Goal: Information Seeking & Learning: Learn about a topic

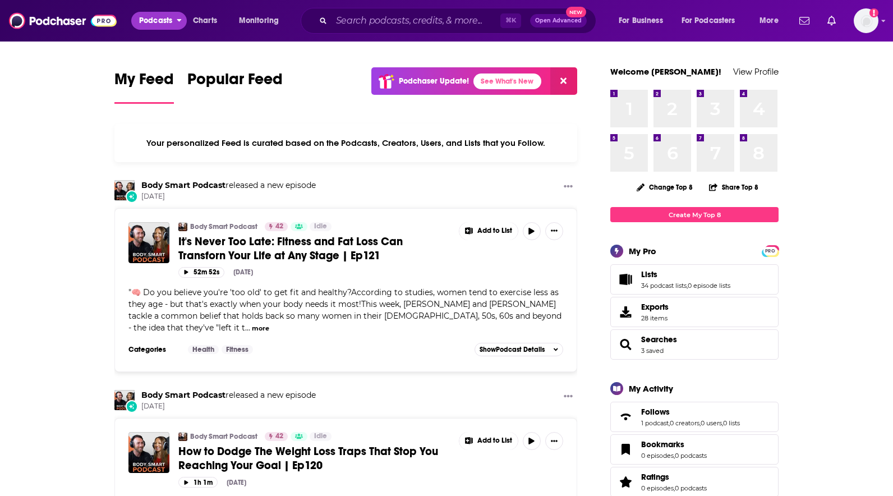
click at [160, 21] on span "Podcasts" at bounding box center [155, 21] width 33 height 16
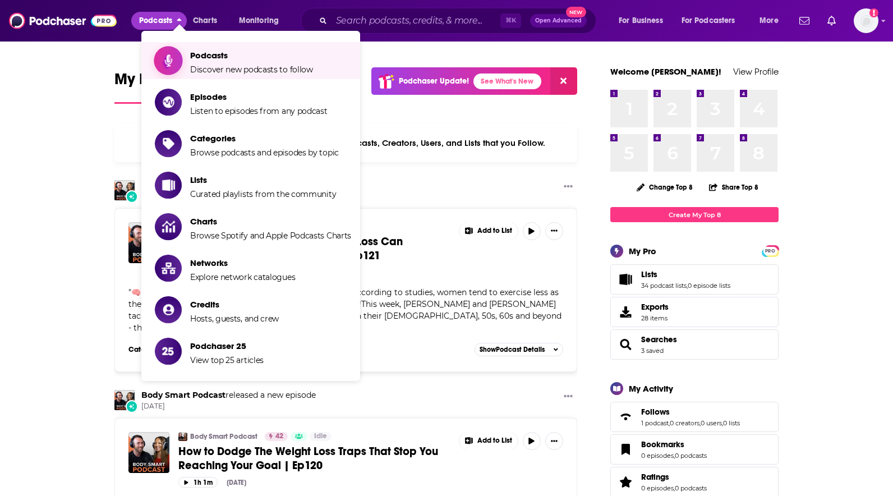
click at [194, 61] on span "Podcasts Discover new podcasts to follow" at bounding box center [251, 61] width 123 height 28
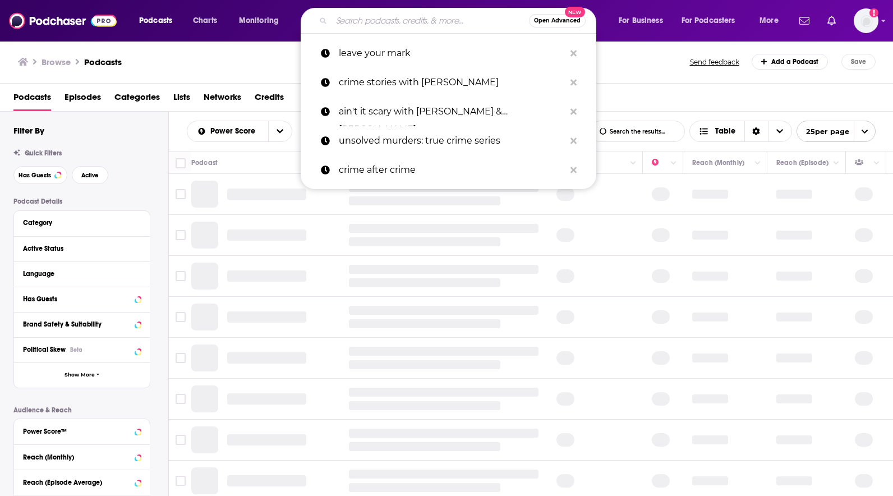
click at [344, 22] on input "Search podcasts, credits, & more..." at bounding box center [430, 21] width 197 height 18
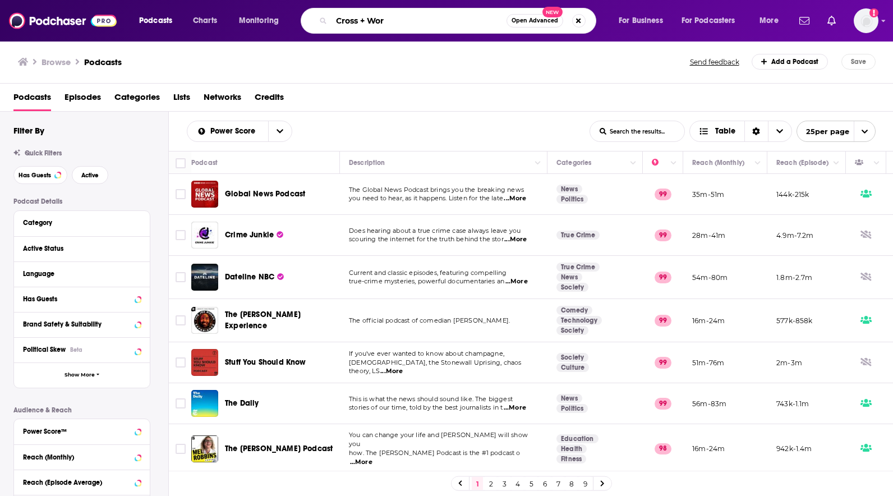
type input "Cross + Word"
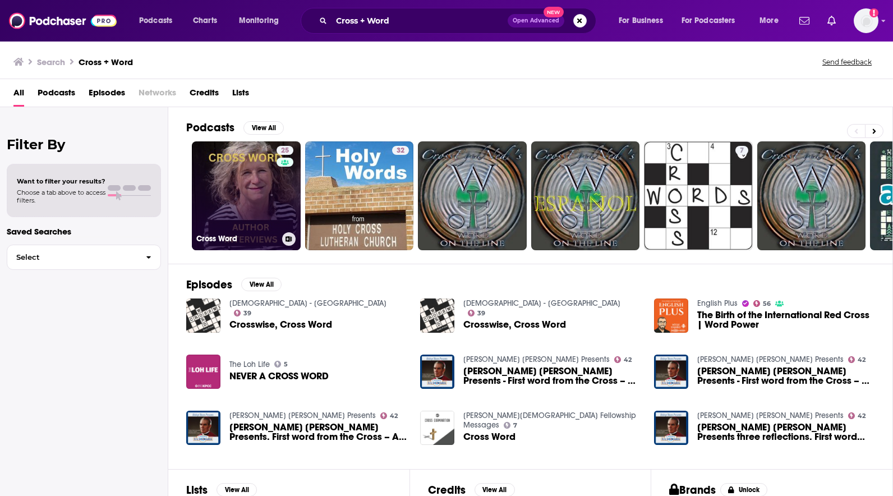
click at [233, 181] on link "25 Cross Word" at bounding box center [246, 195] width 109 height 109
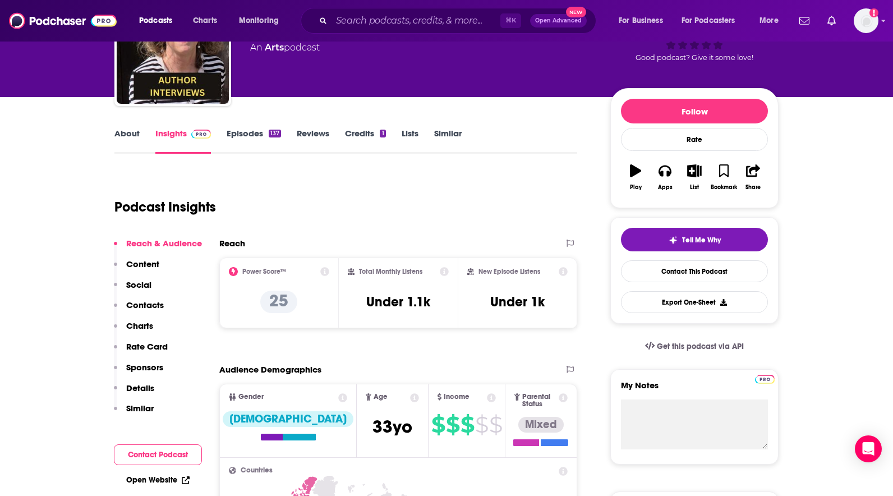
scroll to position [117, 0]
